Goal: Task Accomplishment & Management: Manage account settings

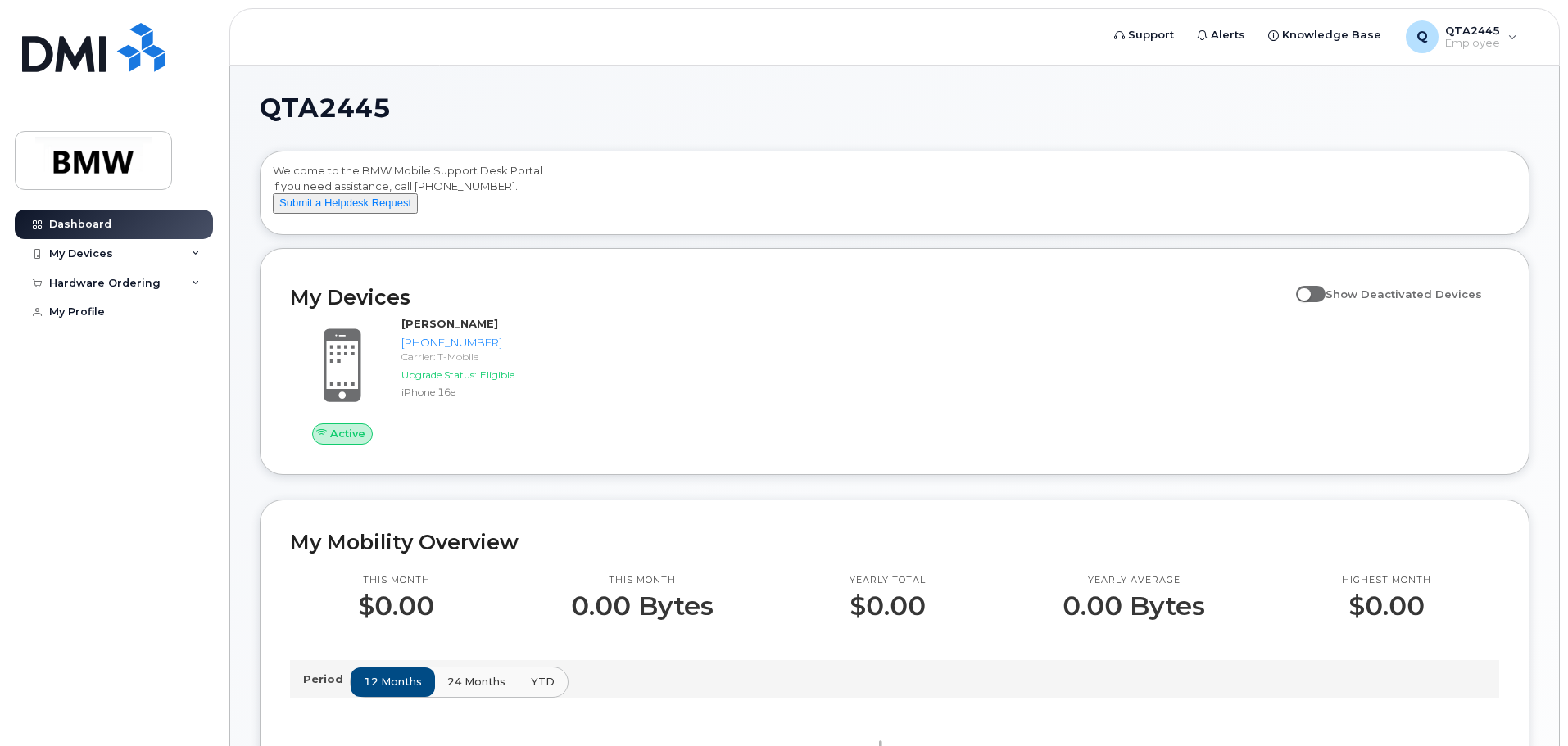
click at [1320, 302] on span at bounding box center [1311, 294] width 30 height 16
click at [1309, 292] on input "Show Deactivated Devices" at bounding box center [1303, 285] width 14 height 14
click at [1325, 302] on span at bounding box center [1311, 294] width 30 height 16
click at [1309, 292] on input "Show Deactivated Devices" at bounding box center [1303, 285] width 14 height 14
checkbox input "false"
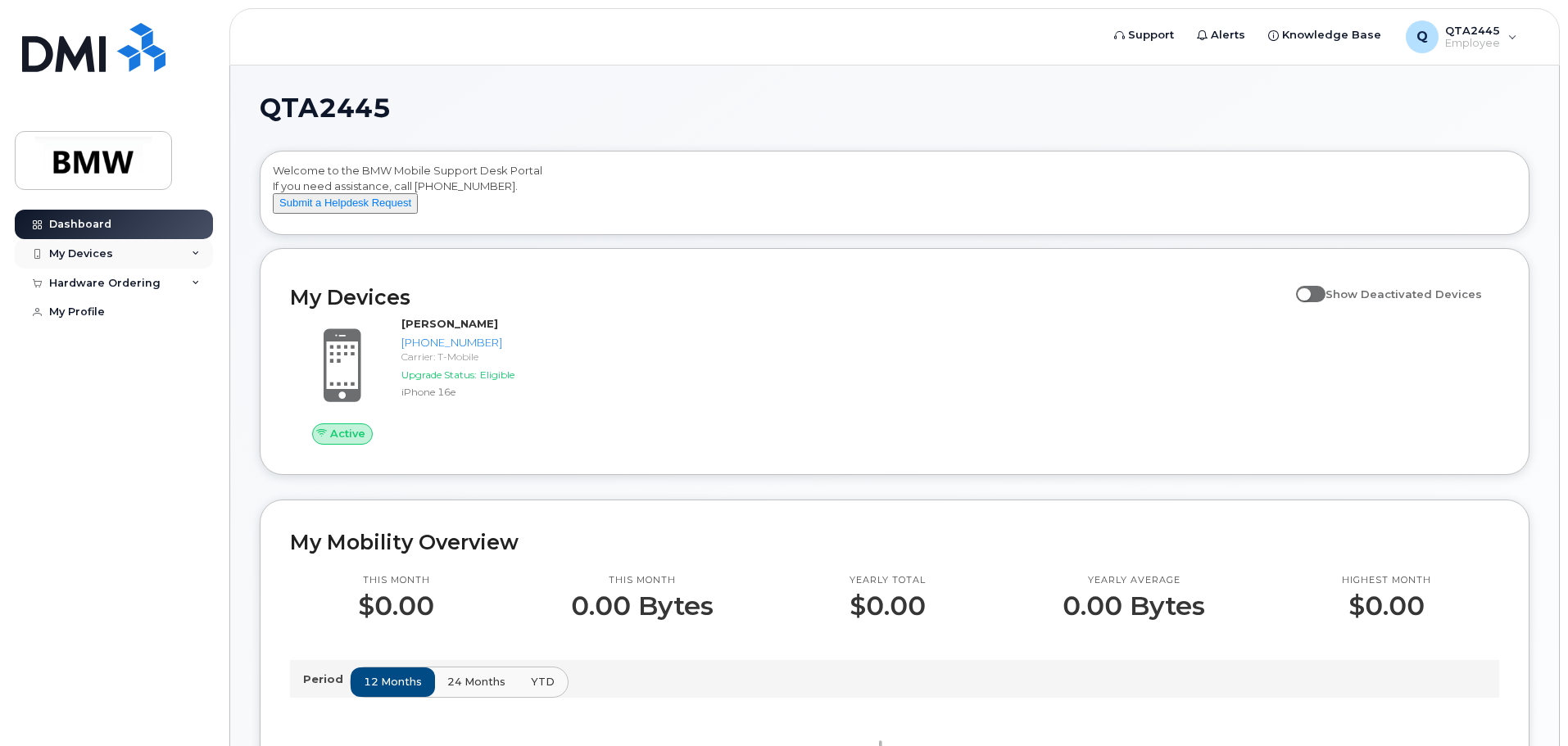
click at [169, 261] on div "My Devices" at bounding box center [113, 253] width 198 height 30
click at [182, 292] on div "Hardware Ordering" at bounding box center [113, 283] width 198 height 30
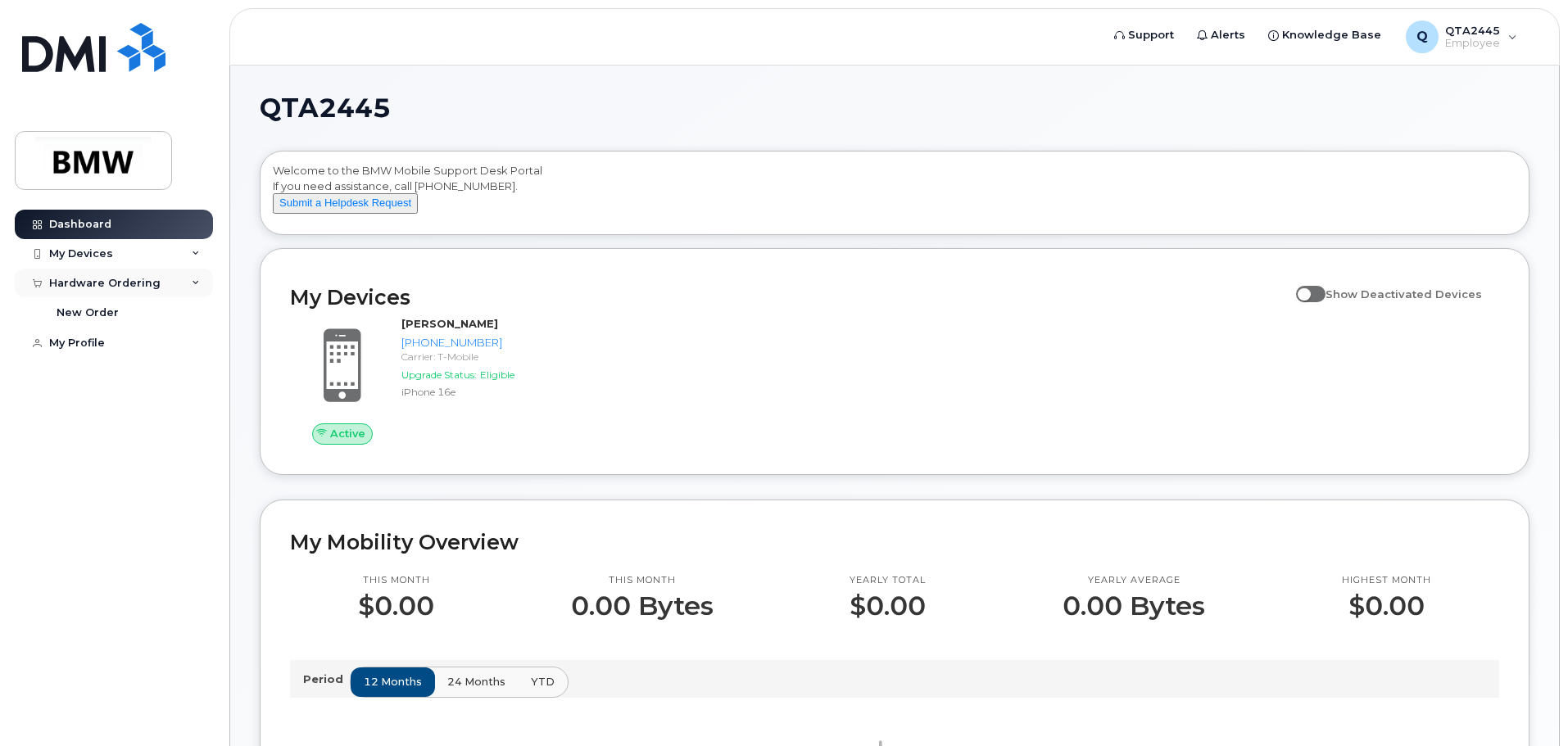
click at [182, 292] on div "Hardware Ordering" at bounding box center [113, 283] width 198 height 30
click at [100, 309] on div "My Profile" at bounding box center [77, 312] width 56 height 14
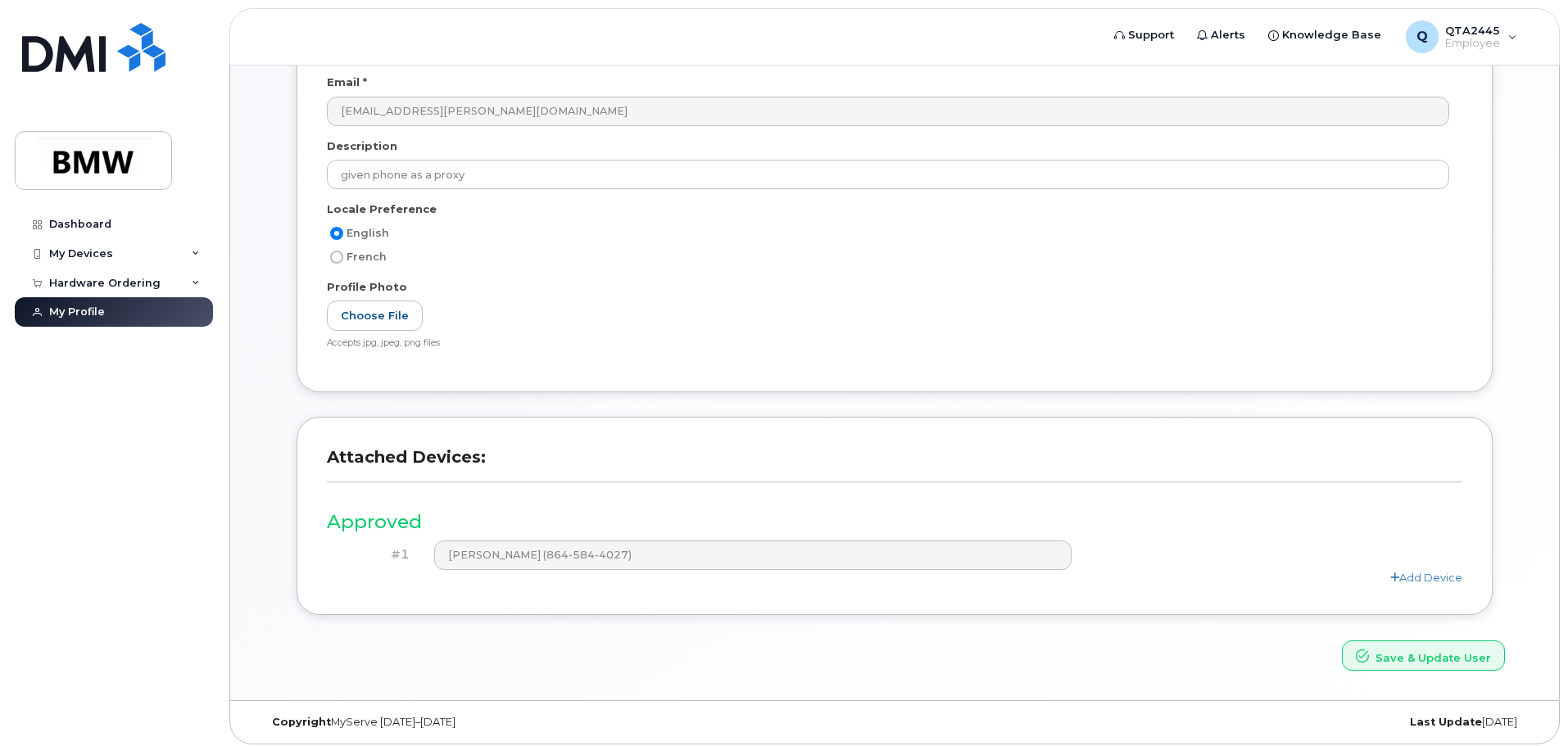
scroll to position [227, 0]
